Goal: Task Accomplishment & Management: Complete application form

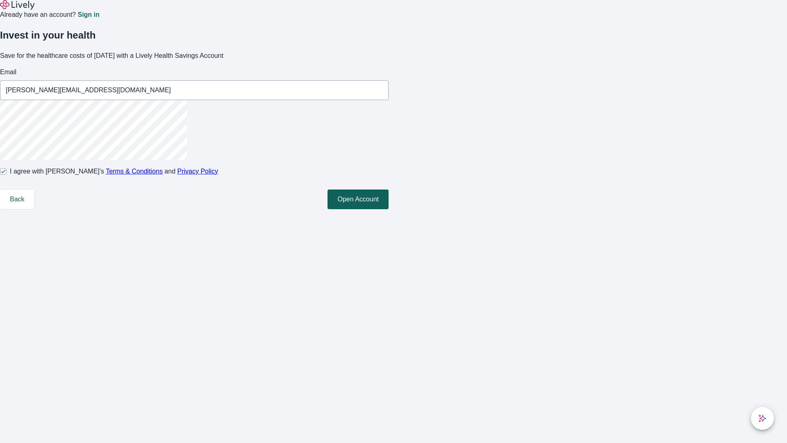
click at [389, 209] on button "Open Account" at bounding box center [358, 199] width 61 height 20
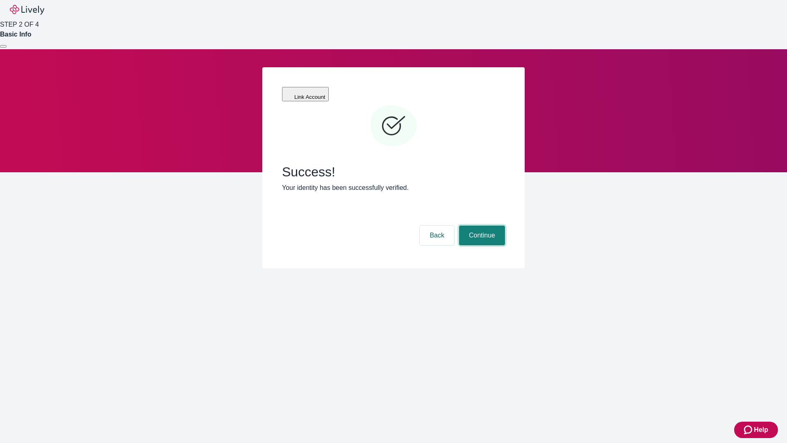
click at [481, 225] on button "Continue" at bounding box center [482, 235] width 46 height 20
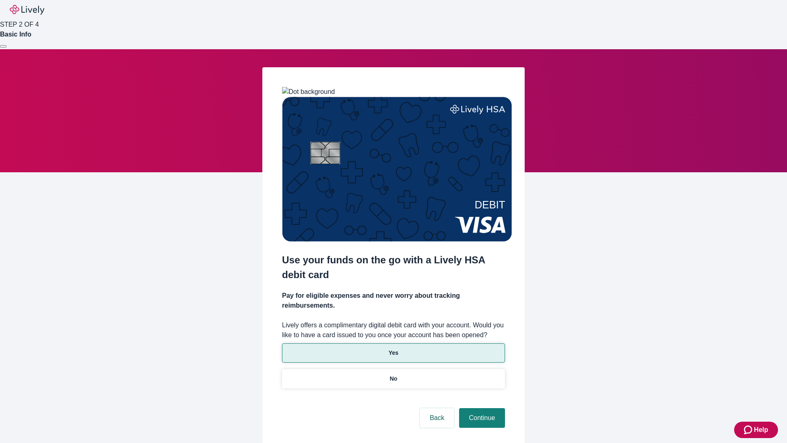
click at [393, 348] on p "Yes" at bounding box center [394, 352] width 10 height 9
click at [481, 408] on button "Continue" at bounding box center [482, 418] width 46 height 20
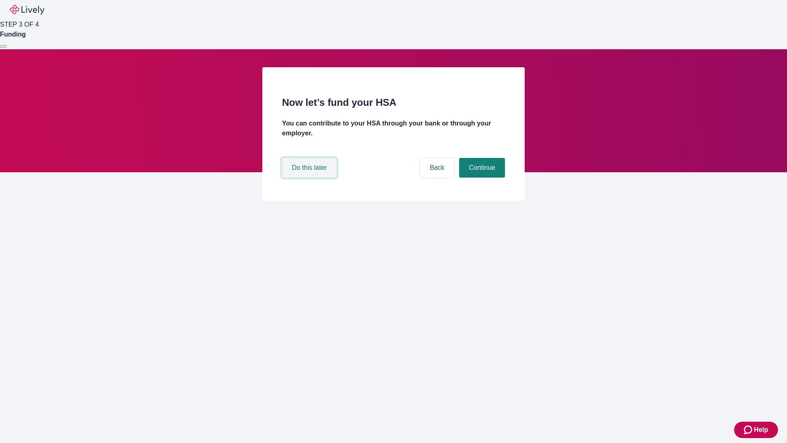
click at [310, 178] on button "Do this later" at bounding box center [309, 168] width 55 height 20
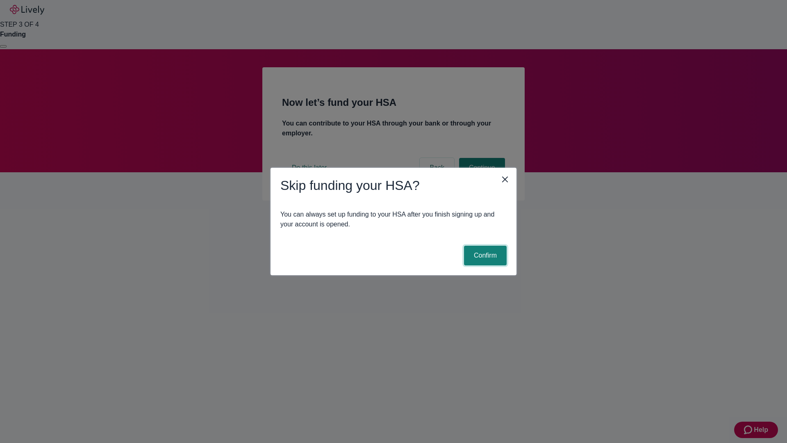
click at [484, 255] on button "Confirm" at bounding box center [485, 256] width 43 height 20
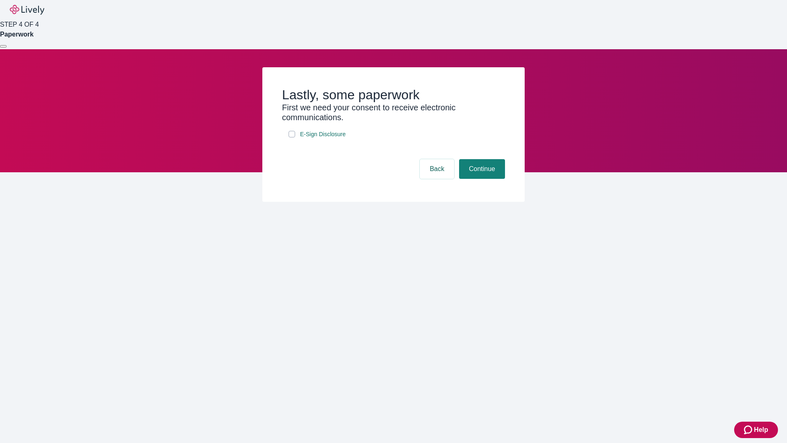
click at [292, 137] on input "E-Sign Disclosure" at bounding box center [292, 134] width 7 height 7
checkbox input "true"
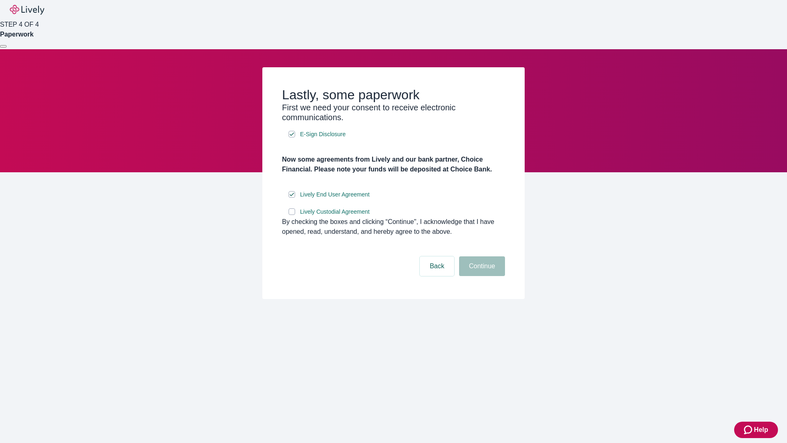
click at [292, 215] on input "Lively Custodial Agreement" at bounding box center [292, 211] width 7 height 7
checkbox input "true"
click at [481, 276] on button "Continue" at bounding box center [482, 266] width 46 height 20
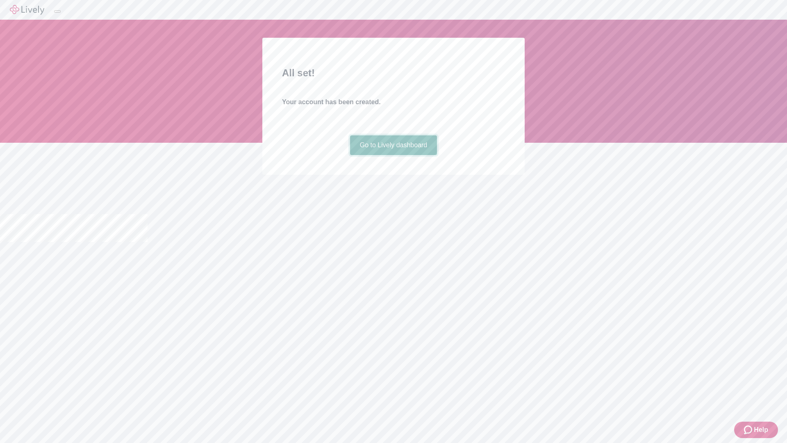
click at [393, 155] on link "Go to Lively dashboard" at bounding box center [393, 145] width 87 height 20
